Goal: Entertainment & Leisure: Consume media (video, audio)

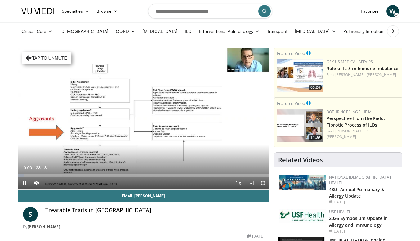
click at [53, 57] on button "Tap to unmute" at bounding box center [47, 58] width 50 height 12
click at [25, 175] on div "Loaded : 2.93% 00:52 00:52" at bounding box center [144, 176] width 252 height 2
click at [23, 175] on div "00:35" at bounding box center [20, 176] width 5 height 2
click at [28, 176] on div "Loaded : 8.79% 01:21 01:02" at bounding box center [144, 176] width 252 height 2
click at [45, 176] on div "05:28" at bounding box center [42, 176] width 49 height 2
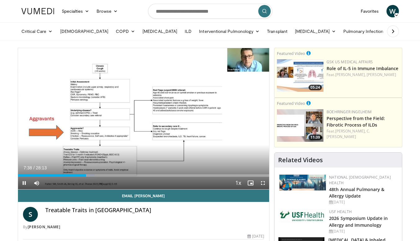
click at [77, 175] on div "Loaded : 30.71% 07:38 06:28" at bounding box center [144, 176] width 252 height 2
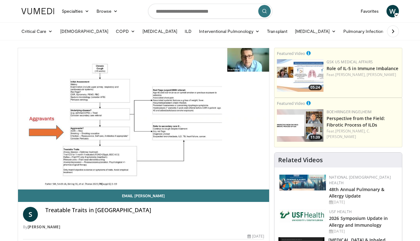
click at [70, 175] on div "10 seconds Tap to unmute" at bounding box center [144, 118] width 252 height 141
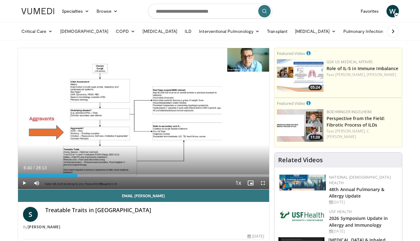
click at [69, 176] on div "06:40" at bounding box center [48, 176] width 60 height 2
click at [63, 176] on div "Loaded : 24.02% 05:42 05:07" at bounding box center [144, 176] width 252 height 2
click at [57, 175] on div "05:05" at bounding box center [40, 176] width 45 height 2
click at [52, 176] on div "04:21" at bounding box center [37, 176] width 39 height 2
click at [45, 175] on div "03:47" at bounding box center [35, 176] width 34 height 2
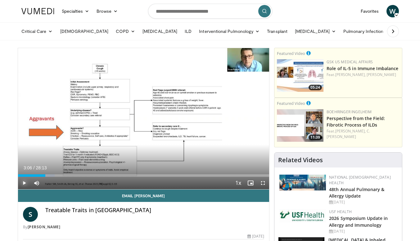
click at [22, 182] on span "Video Player" at bounding box center [24, 183] width 12 height 12
click at [63, 176] on div "Loaded : 23.63% 05:38 05:07" at bounding box center [144, 176] width 252 height 2
click at [59, 176] on div "Loaded : 23.63% 05:08 04:35" at bounding box center [144, 176] width 252 height 2
click at [47, 175] on div "04:38" at bounding box center [38, 176] width 41 height 2
click at [26, 182] on span "Video Player" at bounding box center [24, 183] width 12 height 12
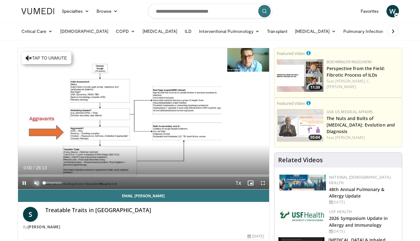
click at [36, 182] on span "Video Player" at bounding box center [36, 183] width 12 height 12
click at [33, 175] on div "Loaded : 2.34% 00:01 01:40" at bounding box center [144, 176] width 252 height 2
click at [27, 175] on div "01:42" at bounding box center [25, 176] width 15 height 2
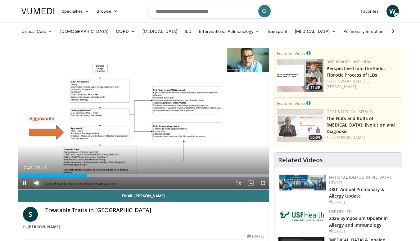
click at [64, 175] on div "Loaded : 31.05% 07:42 05:11" at bounding box center [144, 176] width 252 height 2
click at [56, 174] on div "Loaded : 22.27% 05:13 04:19" at bounding box center [144, 174] width 252 height 6
click at [50, 176] on div "04:23" at bounding box center [37, 176] width 39 height 2
click at [96, 174] on div "Loaded : 36.33% 09:14 08:46" at bounding box center [144, 174] width 252 height 6
click at [21, 181] on span "Video Player" at bounding box center [24, 183] width 12 height 12
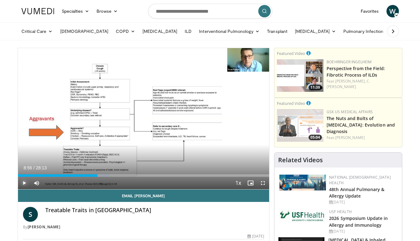
click at [24, 183] on span "Video Player" at bounding box center [24, 183] width 12 height 12
click at [25, 182] on span "Video Player" at bounding box center [24, 183] width 12 height 12
click at [24, 183] on span "Video Player" at bounding box center [24, 183] width 12 height 12
click at [27, 182] on span "Video Player" at bounding box center [24, 183] width 12 height 12
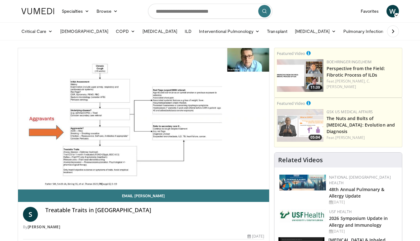
click at [25, 183] on div "10 seconds Tap to unmute" at bounding box center [144, 118] width 252 height 141
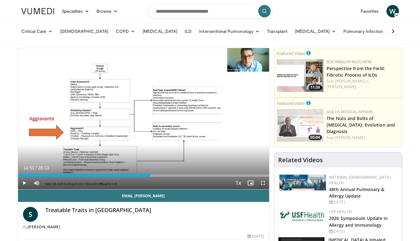
click at [140, 115] on icon "Video Player" at bounding box center [143, 118] width 17 height 17
click at [225, 176] on div "Loaded : 100.00% 23:12 23:12" at bounding box center [144, 176] width 252 height 2
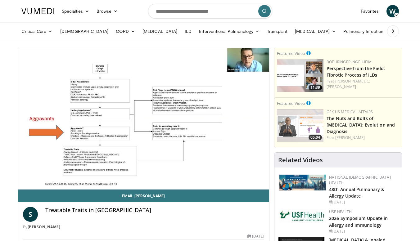
click at [183, 176] on video-js "**********" at bounding box center [144, 119] width 252 height 142
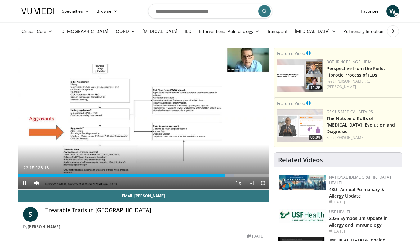
click at [195, 177] on div "23:15" at bounding box center [121, 176] width 207 height 2
click at [177, 176] on div "19:53" at bounding box center [106, 176] width 177 height 2
click at [160, 175] on div "Loaded : 68.51% 18:17 15:57" at bounding box center [144, 176] width 252 height 2
click at [26, 183] on span "Video Player" at bounding box center [24, 183] width 12 height 12
click at [206, 176] on div "Loaded : 81.44% 21:54 21:06" at bounding box center [144, 176] width 252 height 2
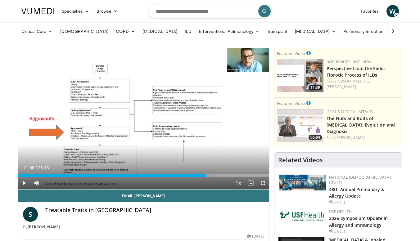
click at [145, 120] on icon "Video Player" at bounding box center [143, 118] width 17 height 17
